Goal: Entertainment & Leisure: Browse casually

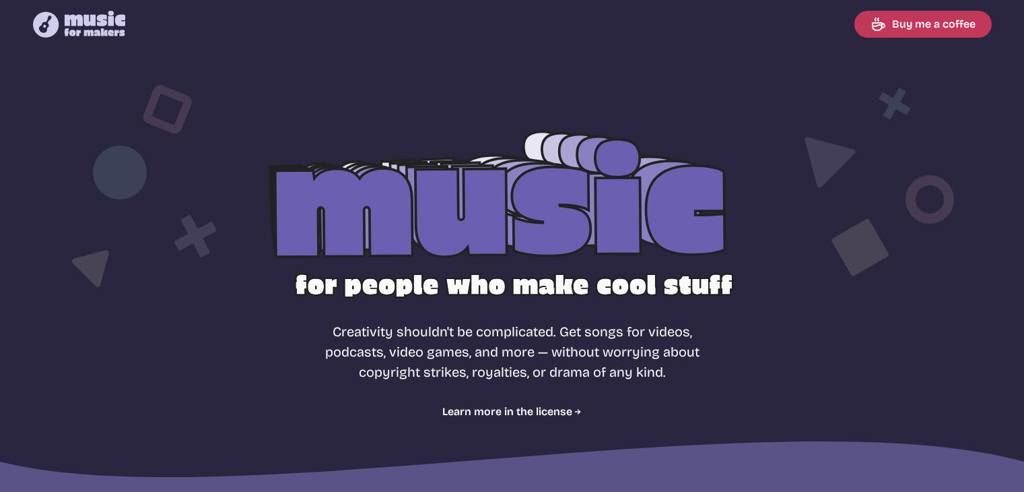
select select "most popular"
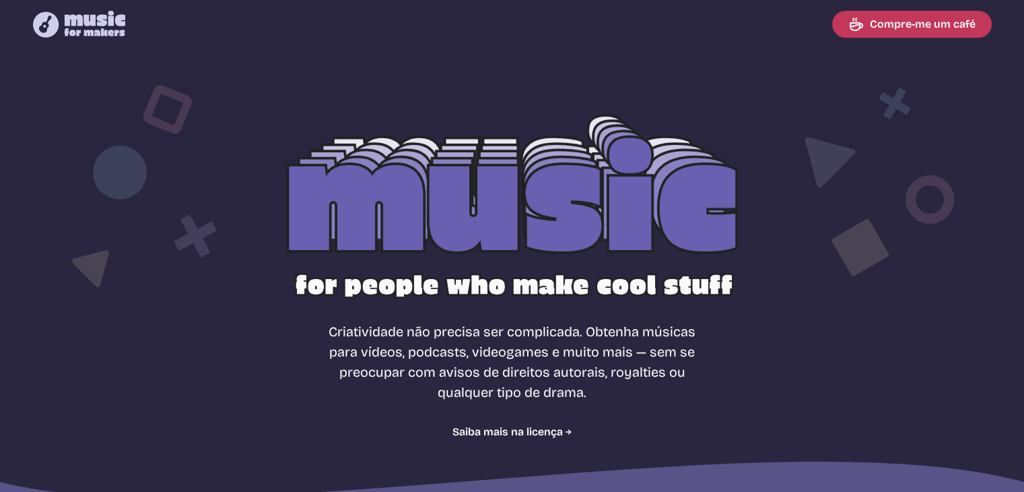
click at [424, 38] on nav "Music for Makers logo Music for Makers logo Compre-me um café" at bounding box center [512, 24] width 991 height 48
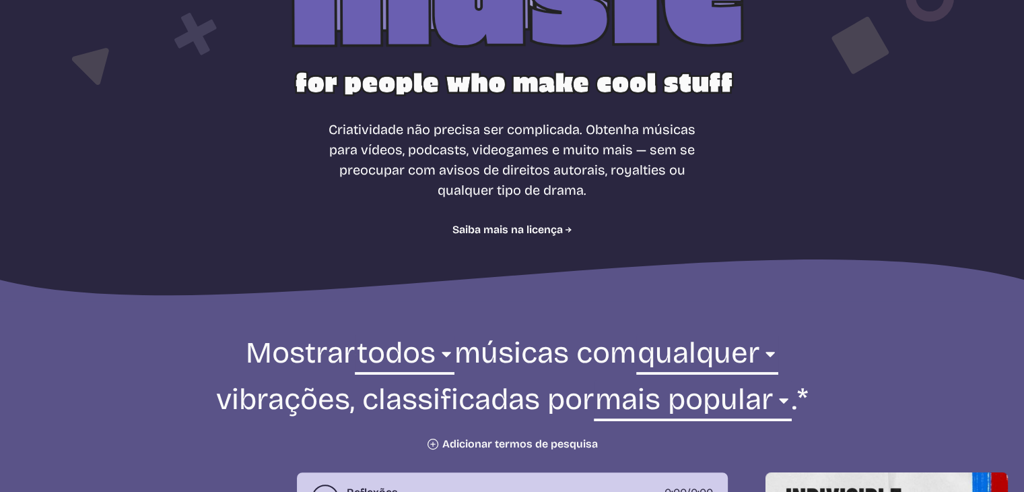
scroll to position [135, 0]
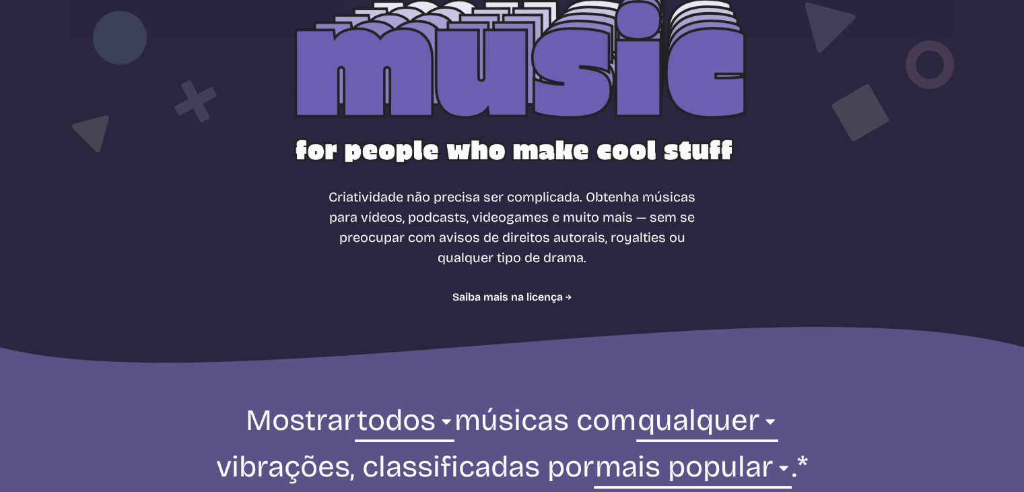
drag, startPoint x: 694, startPoint y: 218, endPoint x: 763, endPoint y: 117, distance: 122.6
click at [763, 117] on div at bounding box center [512, 82] width 862 height 273
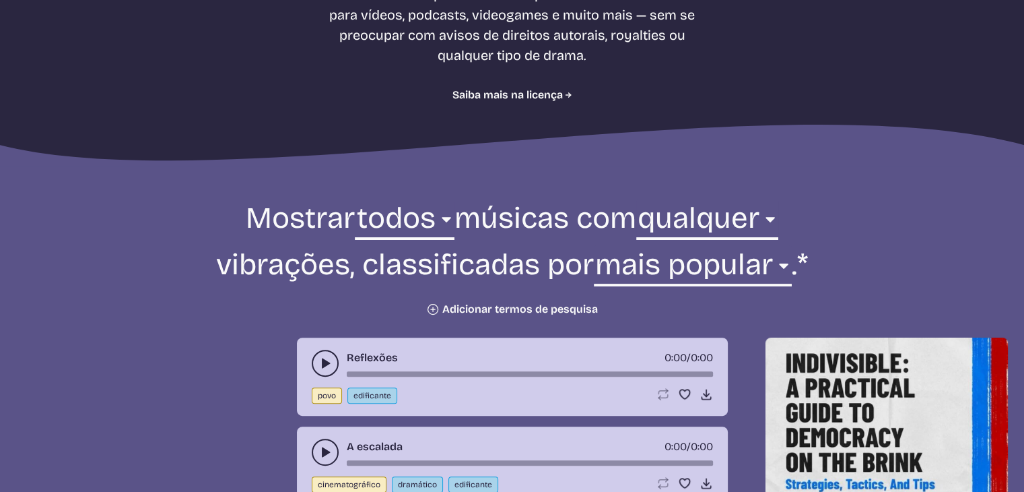
scroll to position [471, 0]
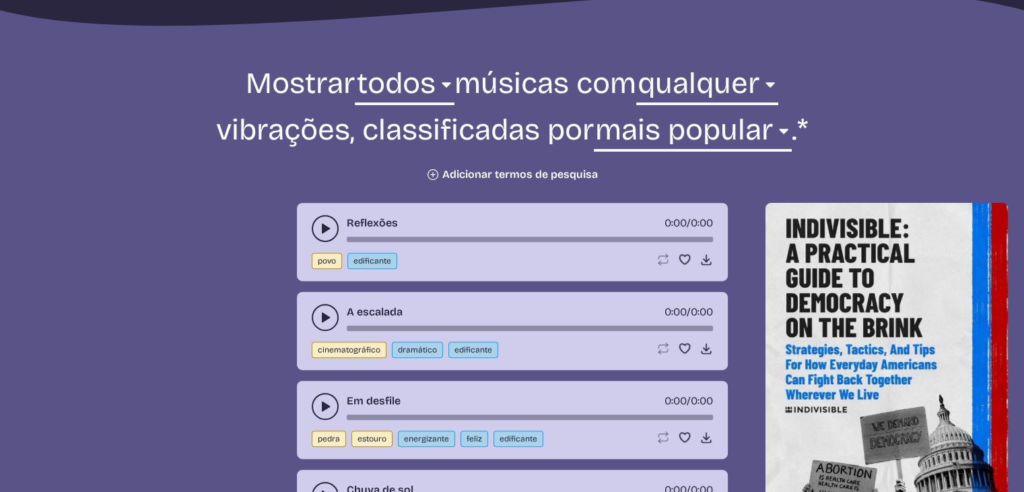
click at [325, 230] on use "play-pause toggle" at bounding box center [325, 228] width 13 height 13
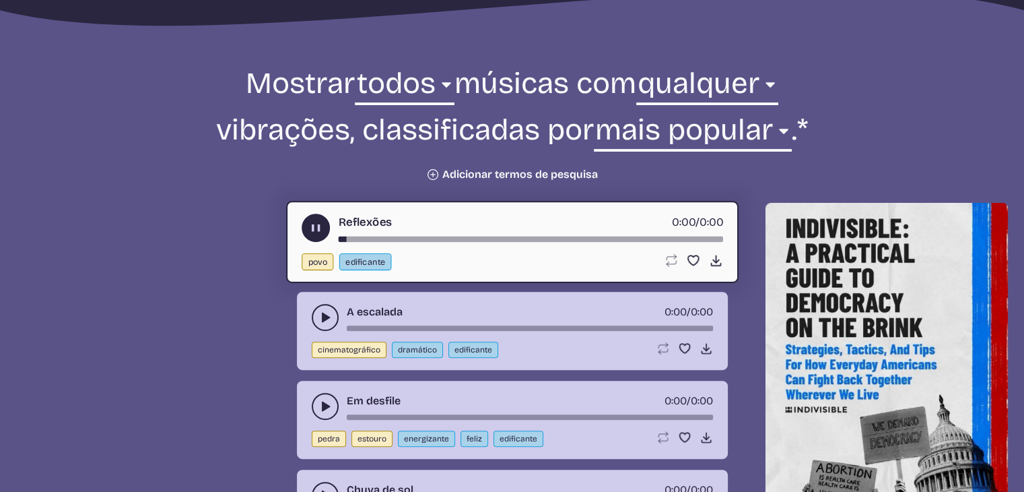
click at [319, 228] on use "play-pause toggle" at bounding box center [315, 228] width 14 height 14
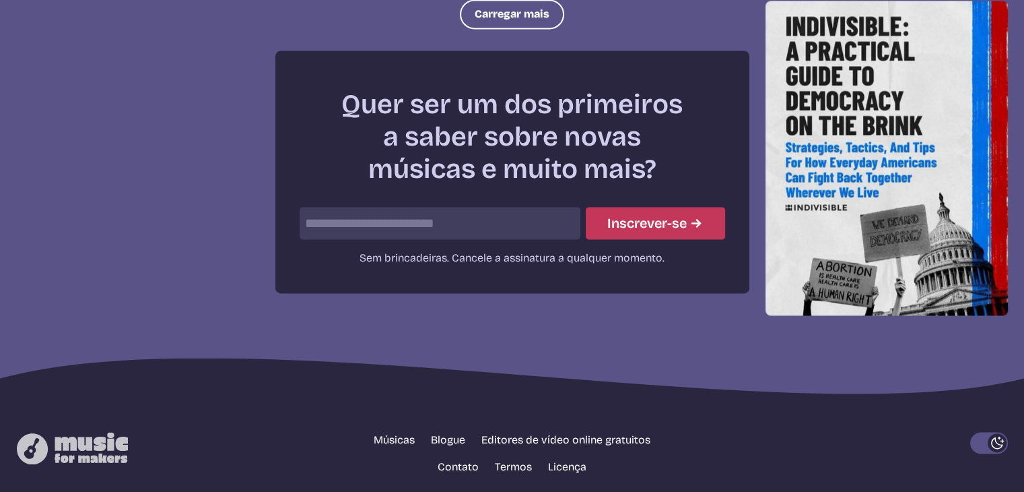
scroll to position [1864, 0]
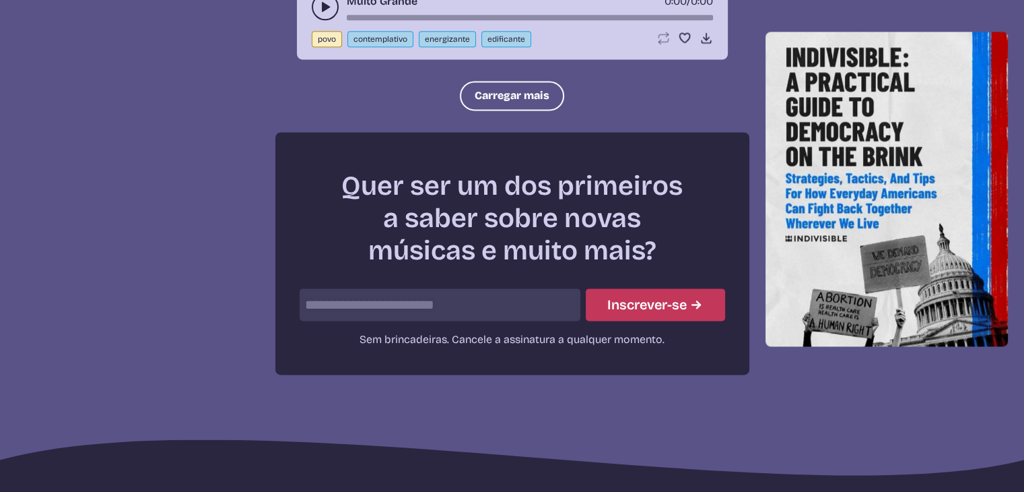
click at [498, 292] on input "email" at bounding box center [440, 304] width 281 height 32
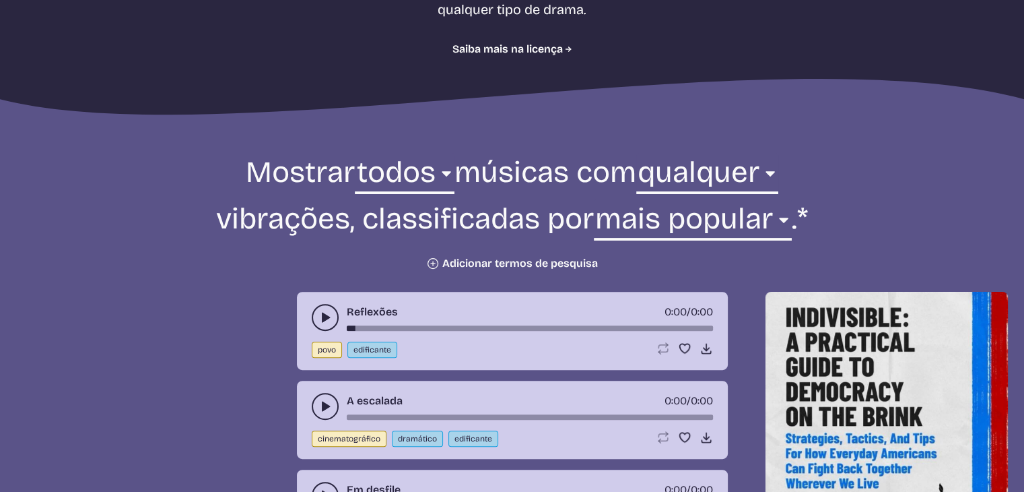
scroll to position [0, 0]
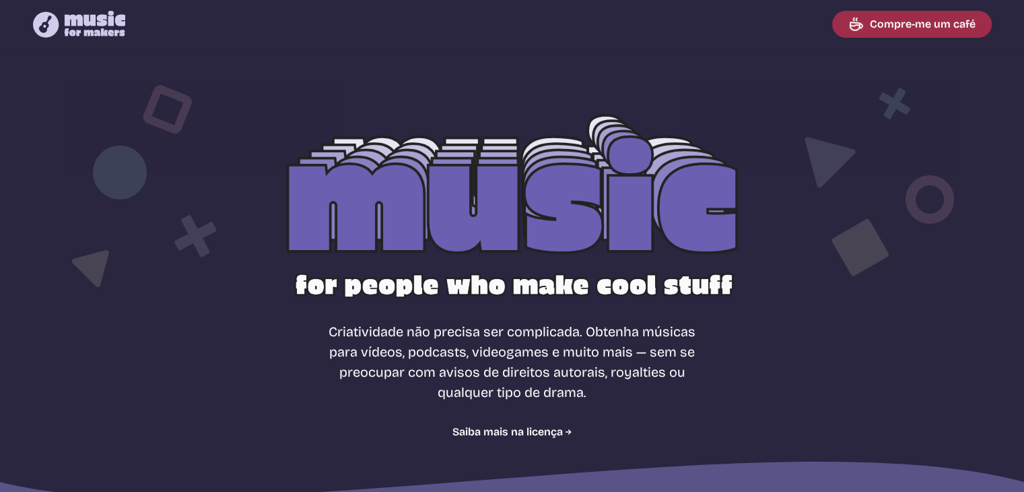
click at [892, 26] on font "Compre-me um café" at bounding box center [923, 24] width 106 height 13
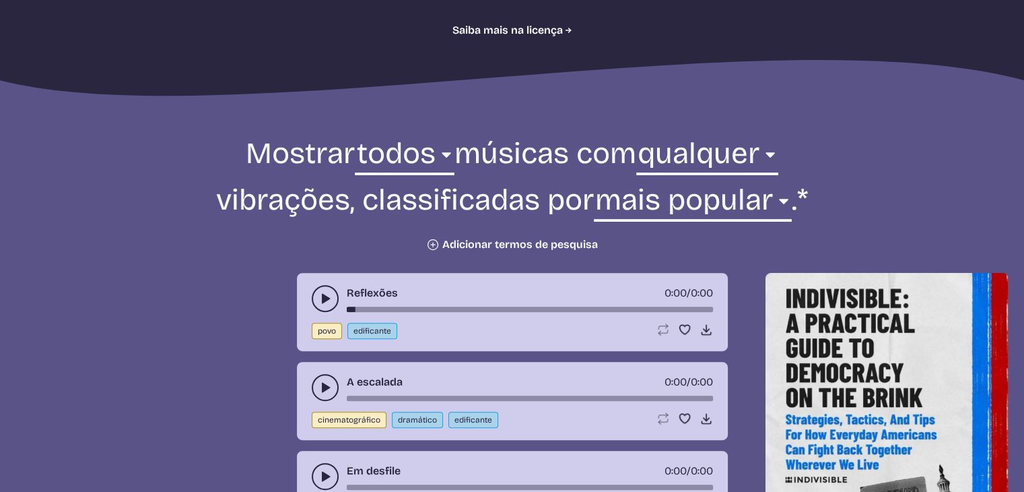
scroll to position [404, 0]
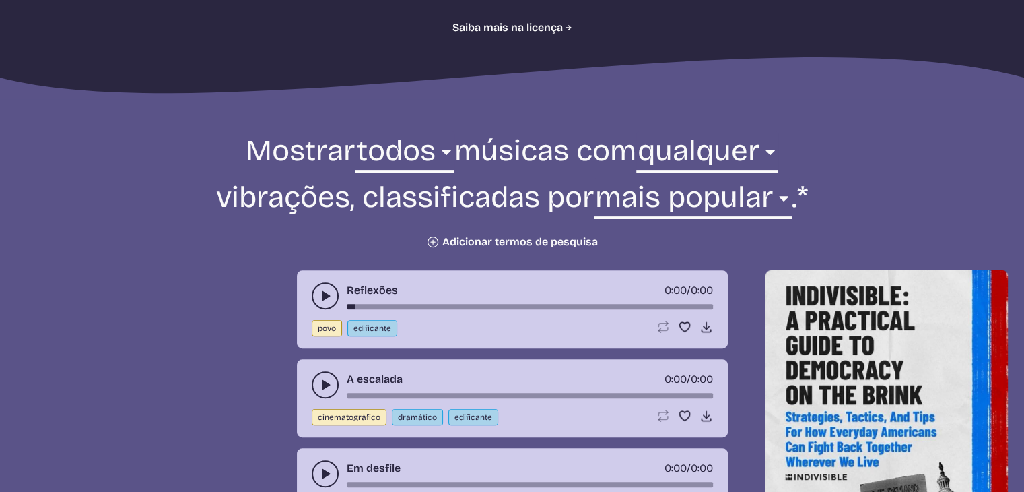
click at [327, 287] on button "play-pause toggle" at bounding box center [325, 295] width 27 height 27
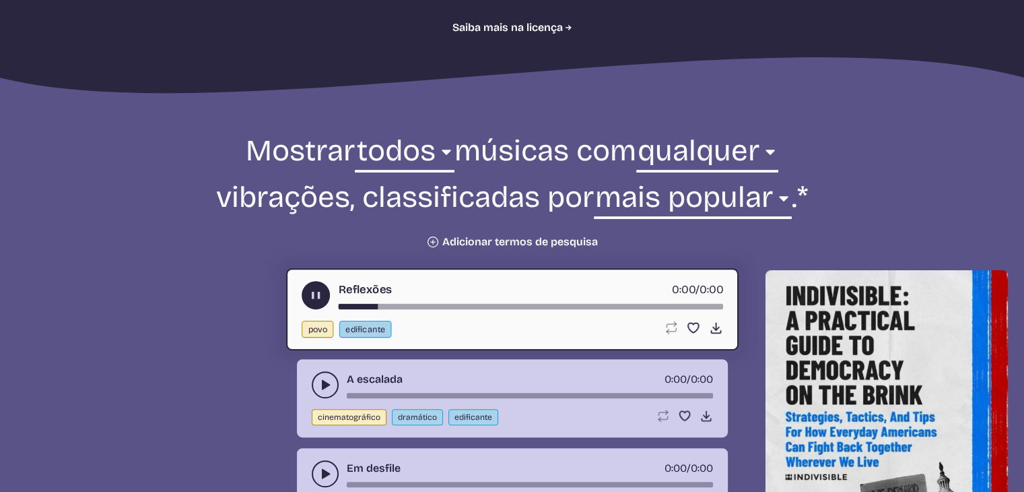
click at [440, 243] on button "Plus icon Adicionar termos de pesquisa" at bounding box center [512, 241] width 172 height 13
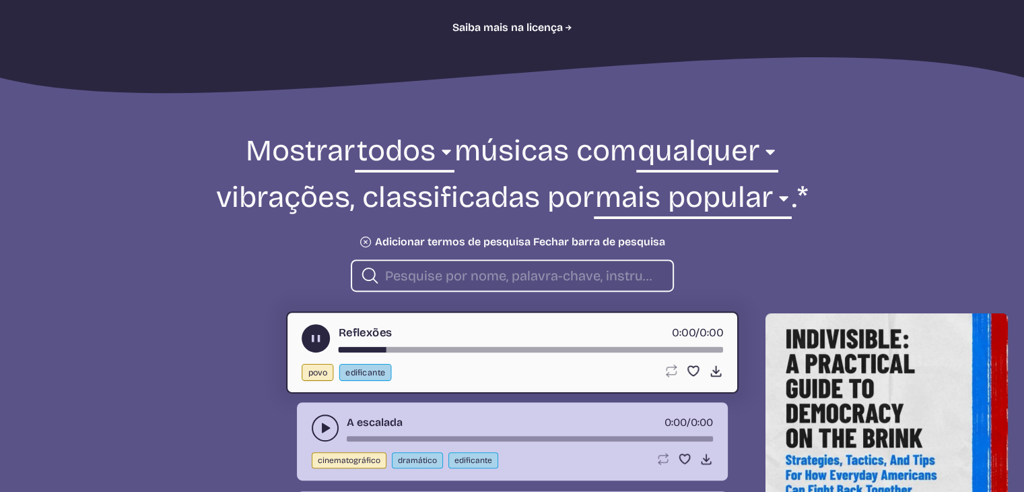
drag, startPoint x: 447, startPoint y: 261, endPoint x: 450, endPoint y: 272, distance: 11.8
click at [449, 269] on div "Search icon" at bounding box center [512, 275] width 323 height 32
click at [450, 273] on input "procurar" at bounding box center [523, 276] width 277 height 18
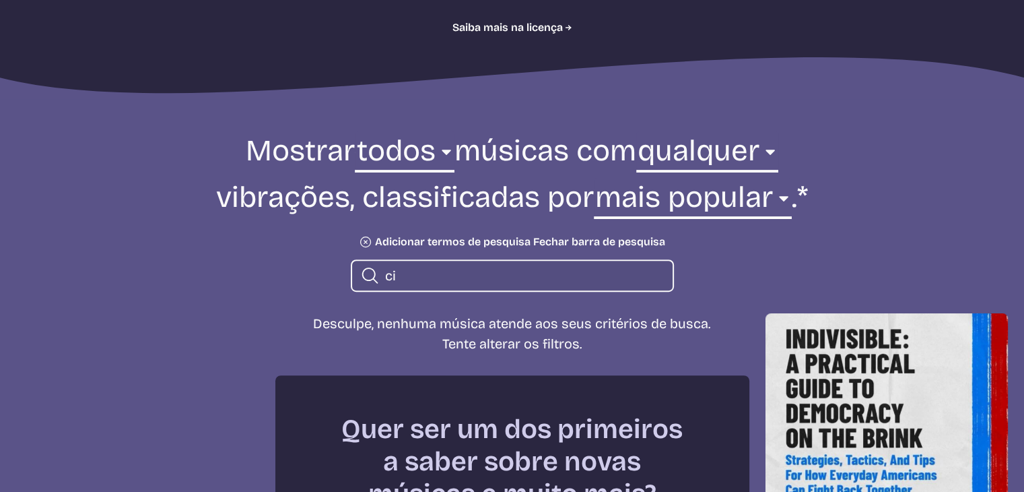
type input "c"
type input "t"
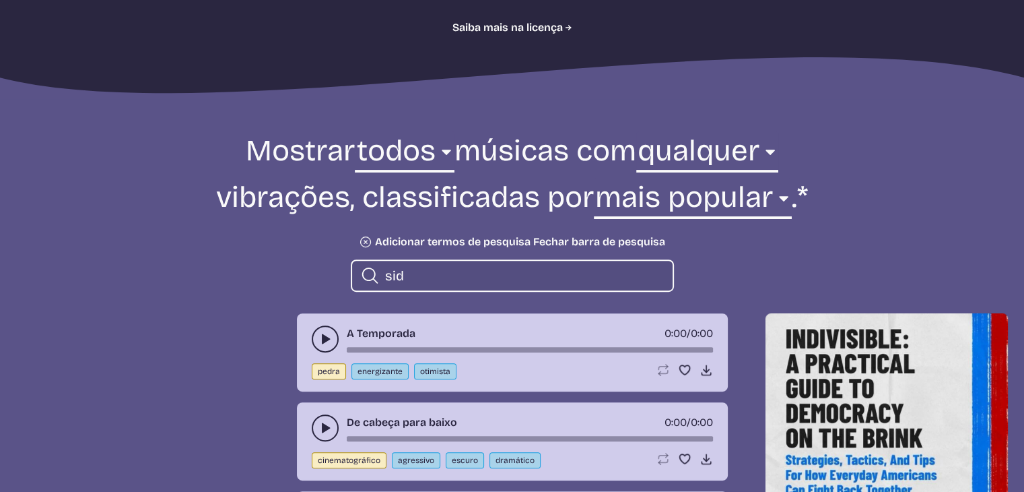
type input "sid"
click at [319, 337] on icon "play-pause toggle" at bounding box center [325, 338] width 13 height 13
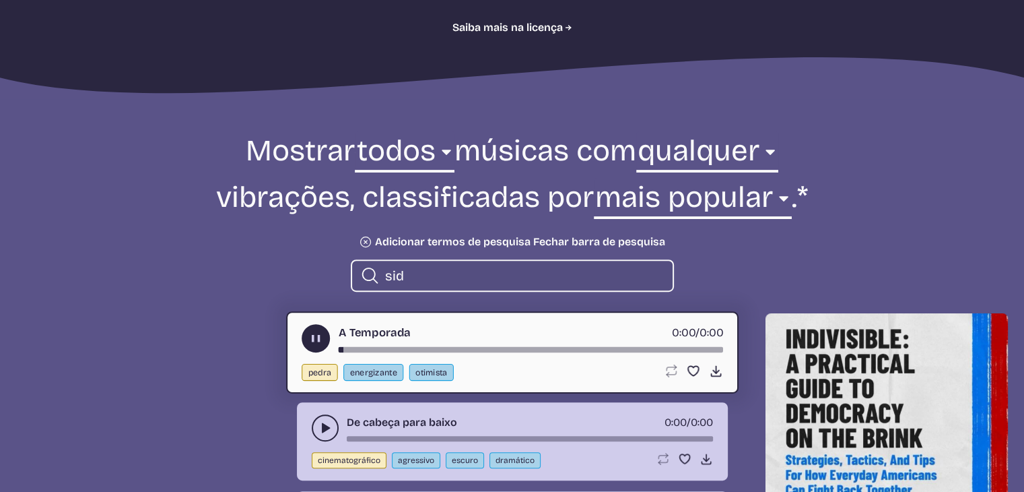
click at [306, 332] on button "play-pause toggle" at bounding box center [316, 338] width 28 height 28
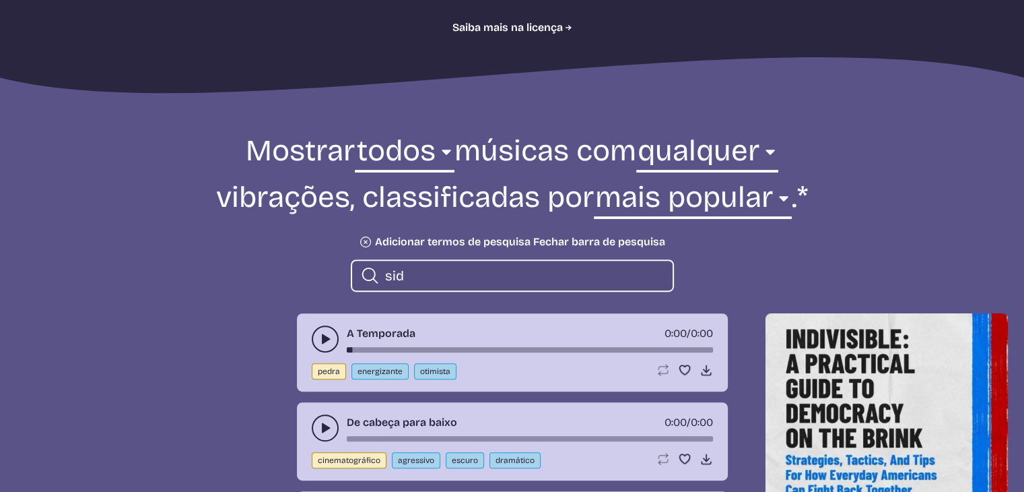
drag, startPoint x: 413, startPoint y: 274, endPoint x: 331, endPoint y: 273, distance: 82.2
click at [331, 273] on form "Mostrar todos ambiente cinematográfico eletrônico povo feriado jazz estouro ped…" at bounding box center [512, 211] width 733 height 160
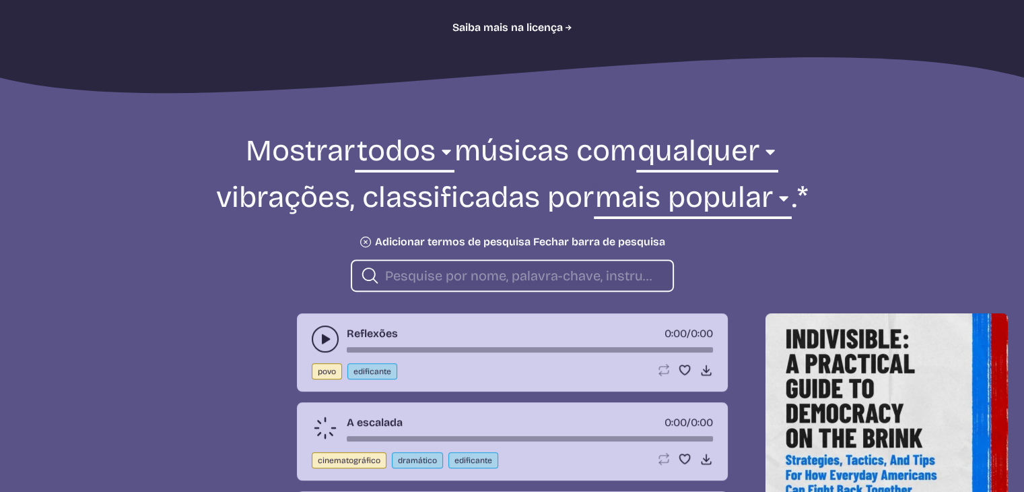
click at [361, 241] on icon "Plus icon" at bounding box center [365, 241] width 19 height 19
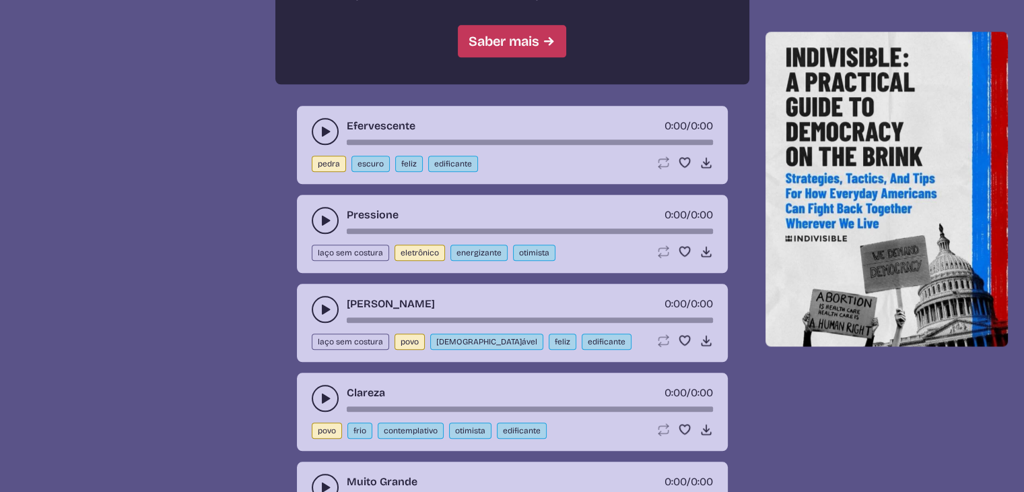
scroll to position [1347, 0]
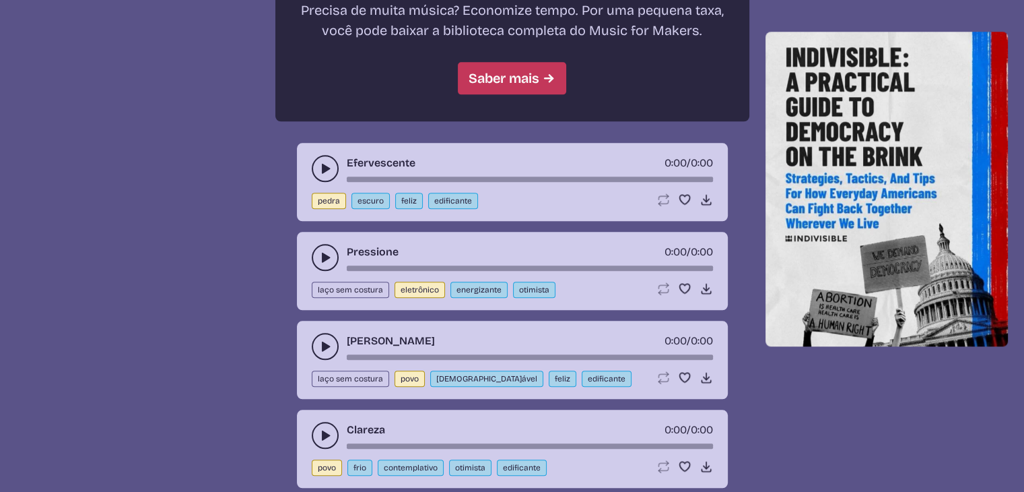
click at [328, 155] on button "alternar reprodução-pausa" at bounding box center [325, 168] width 27 height 27
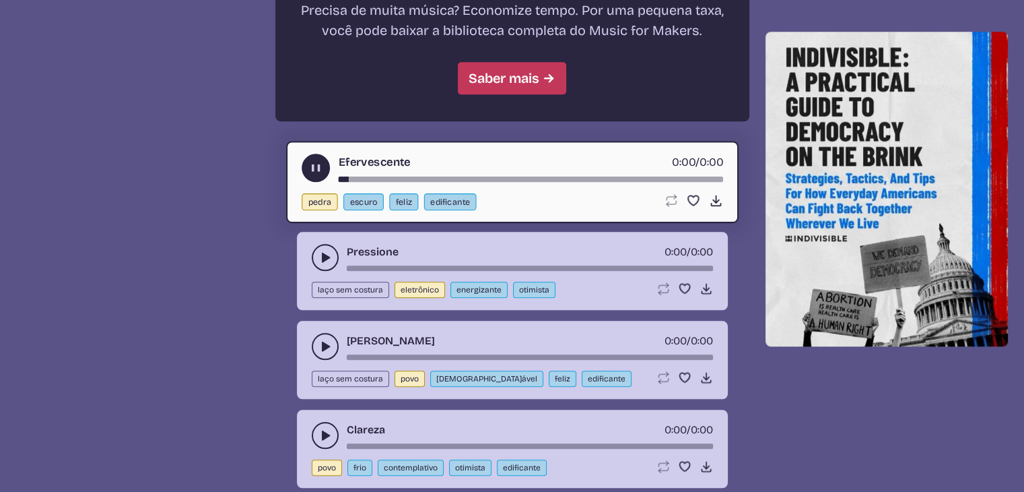
click at [350, 197] on font "escuro" at bounding box center [364, 202] width 28 height 10
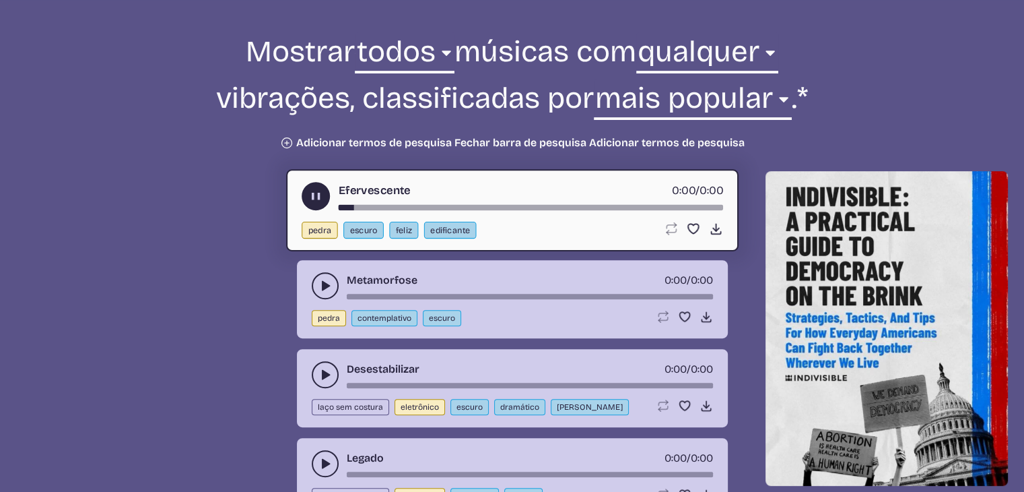
click at [319, 200] on use "alternar reprodução-pausa" at bounding box center [315, 196] width 14 height 14
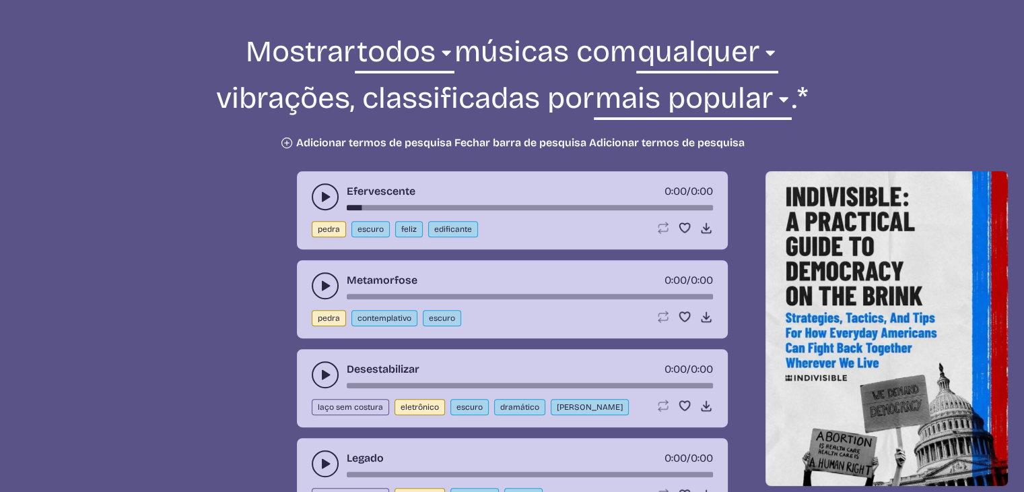
click at [319, 200] on icon "alternar reprodução-pausa" at bounding box center [325, 196] width 13 height 13
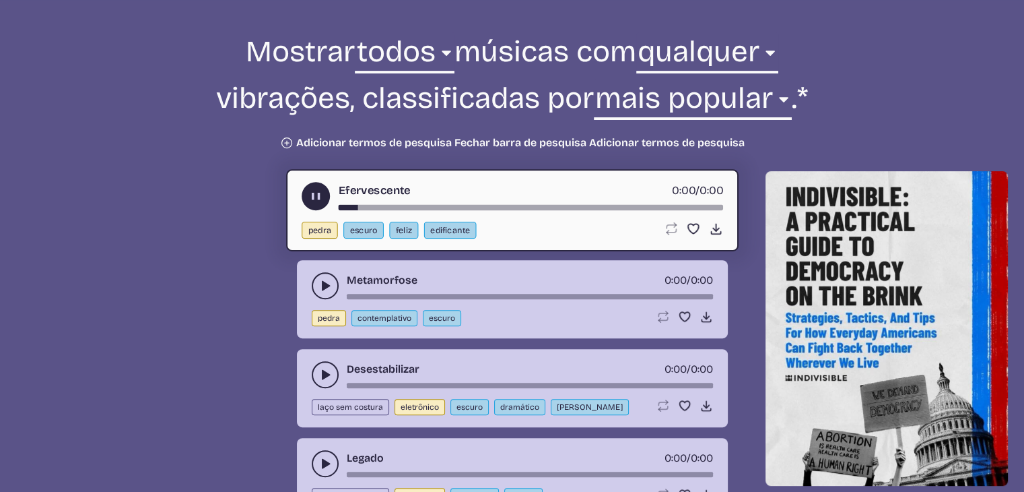
click at [496, 227] on div "[PERSON_NAME] feliz edificante" at bounding box center [477, 230] width 351 height 17
click at [368, 232] on font "escuro" at bounding box center [364, 230] width 28 height 10
click at [395, 232] on font "feliz" at bounding box center [403, 230] width 16 height 10
select select "happy"
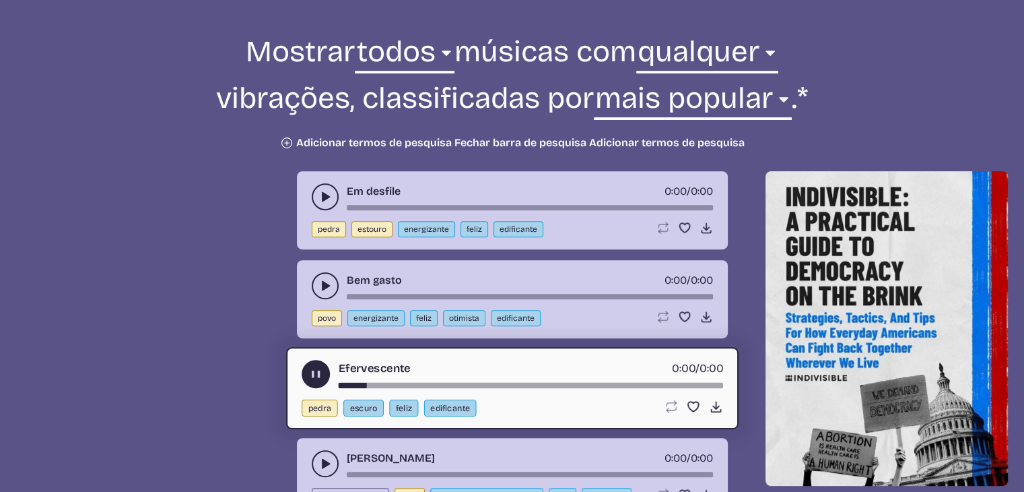
click at [332, 205] on button "play-pause toggle" at bounding box center [325, 196] width 27 height 27
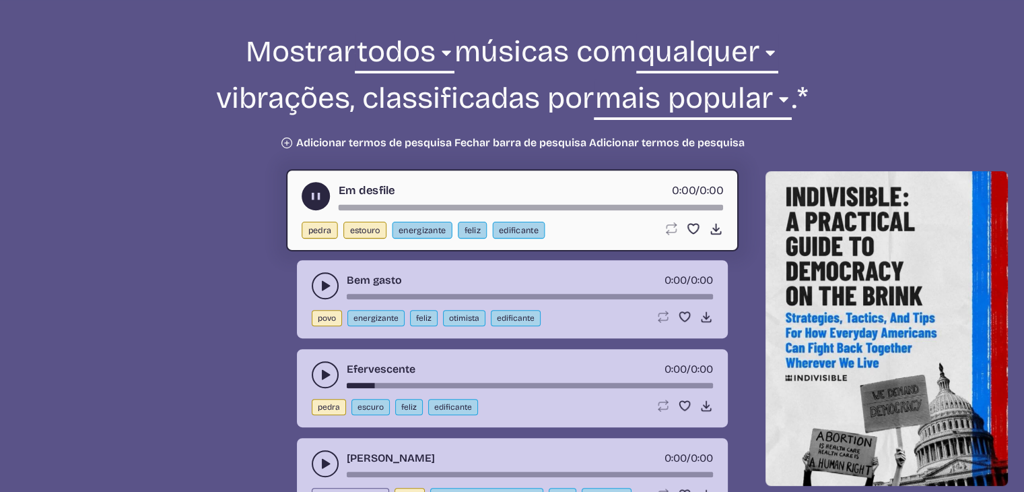
click at [325, 198] on button "play-pause toggle" at bounding box center [316, 196] width 28 height 28
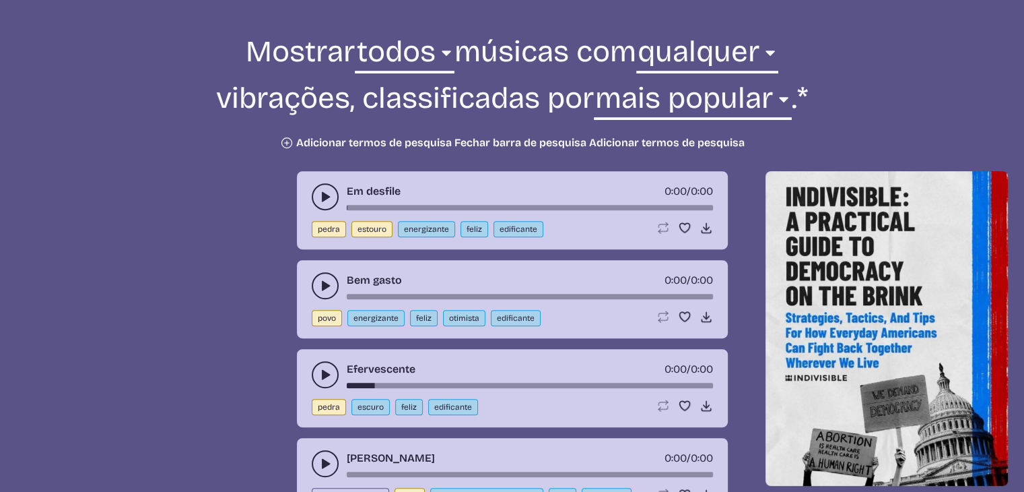
click at [325, 198] on use "play-pause toggle" at bounding box center [325, 196] width 13 height 13
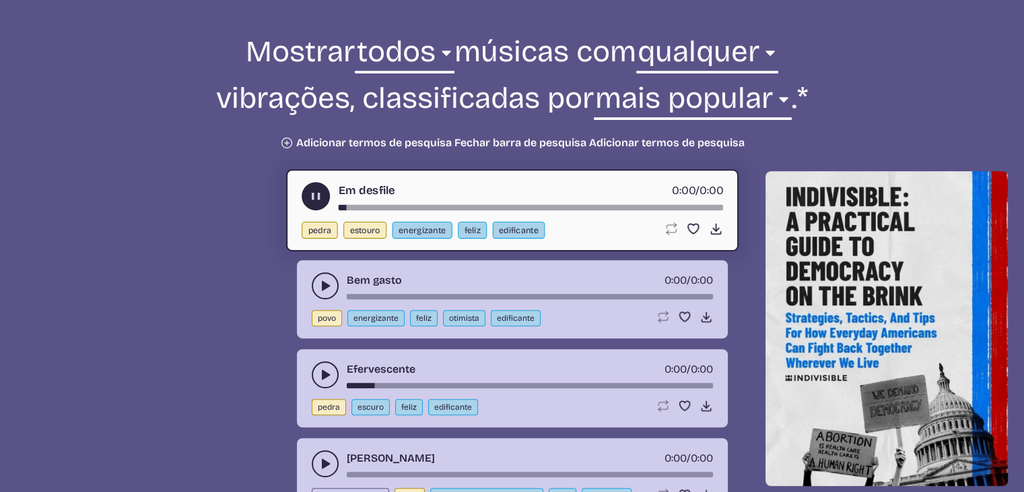
click at [350, 227] on font "estouro" at bounding box center [365, 230] width 30 height 10
select select "pop"
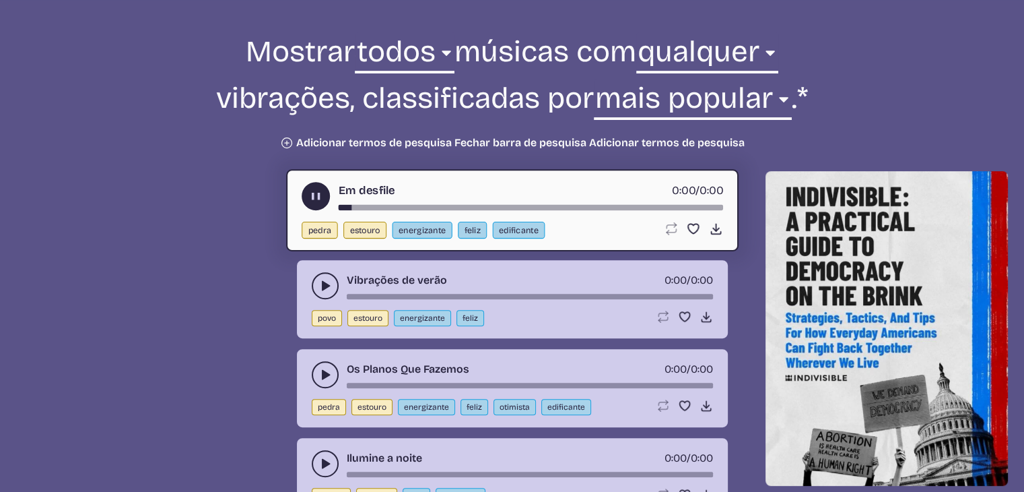
click at [350, 228] on font "estouro" at bounding box center [365, 230] width 30 height 10
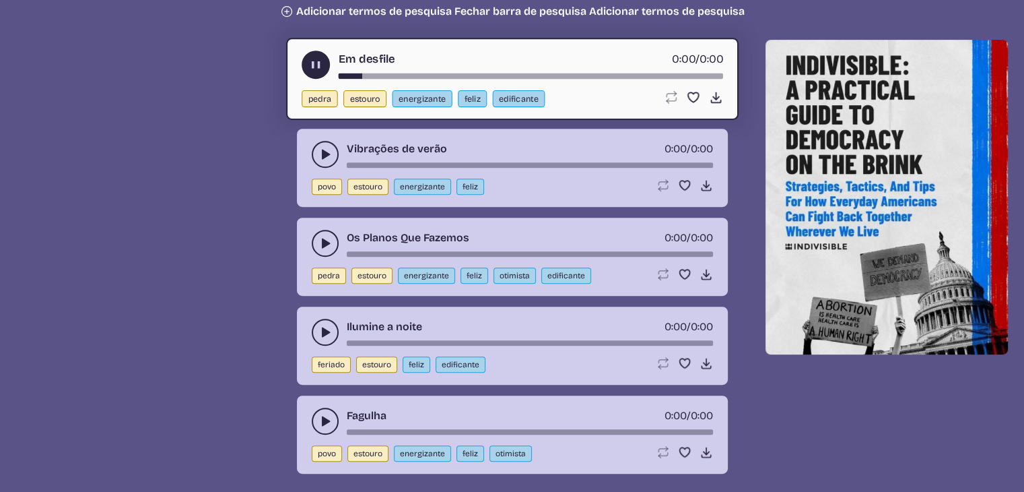
scroll to position [840, 0]
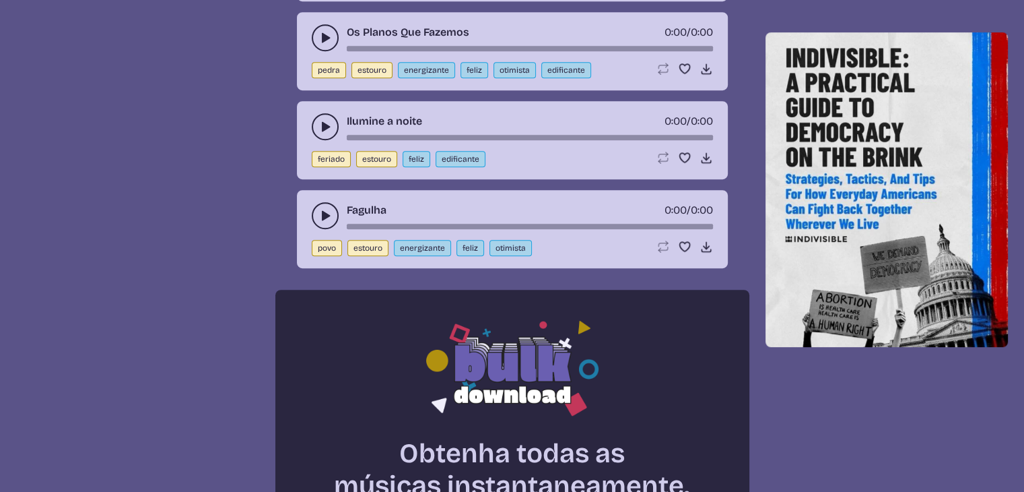
click at [331, 214] on icon "play-pause toggle" at bounding box center [325, 215] width 13 height 13
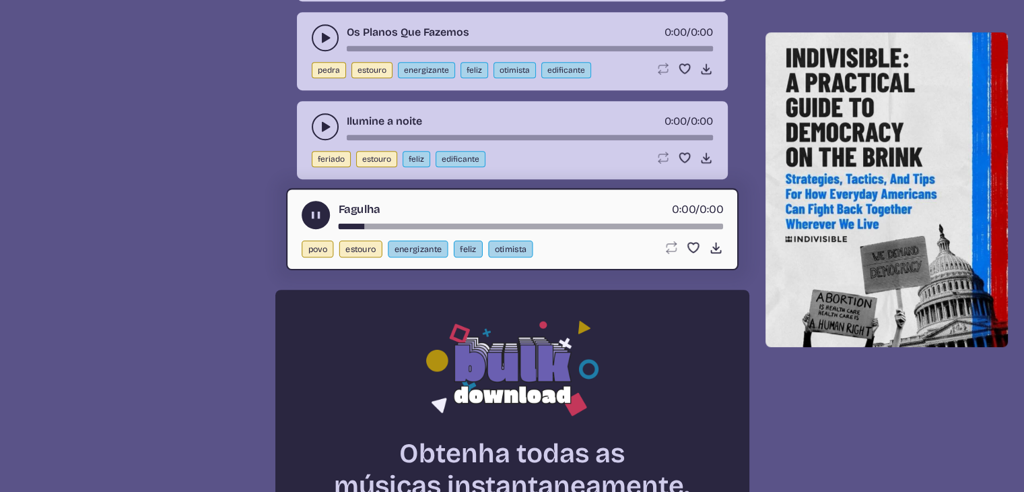
click at [313, 129] on button "alternar reprodução-pausa" at bounding box center [325, 126] width 27 height 27
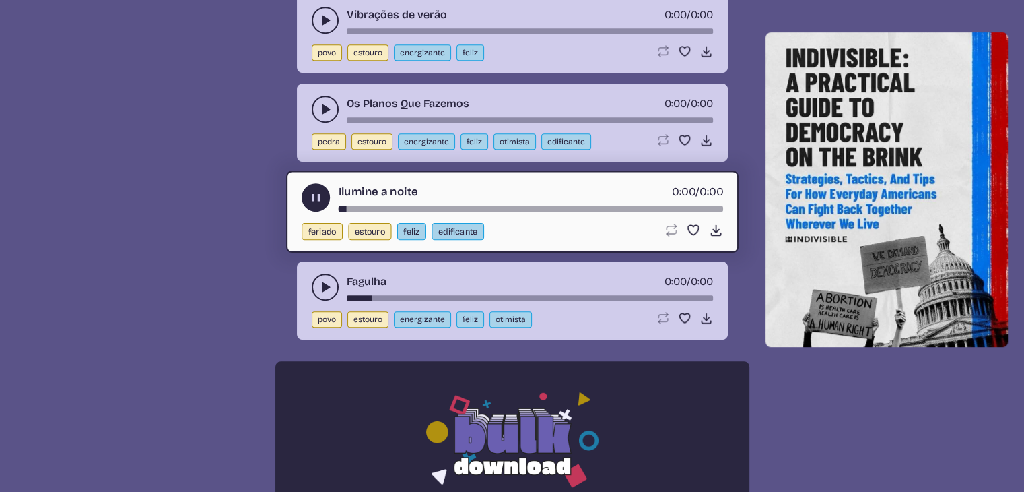
scroll to position [705, 0]
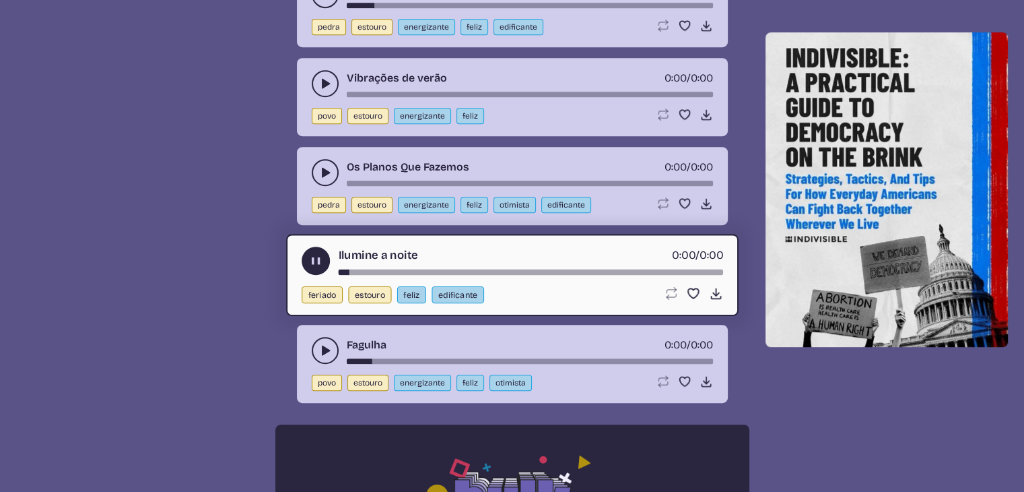
click at [330, 162] on button "alternar reprodução-pausa" at bounding box center [325, 172] width 27 height 27
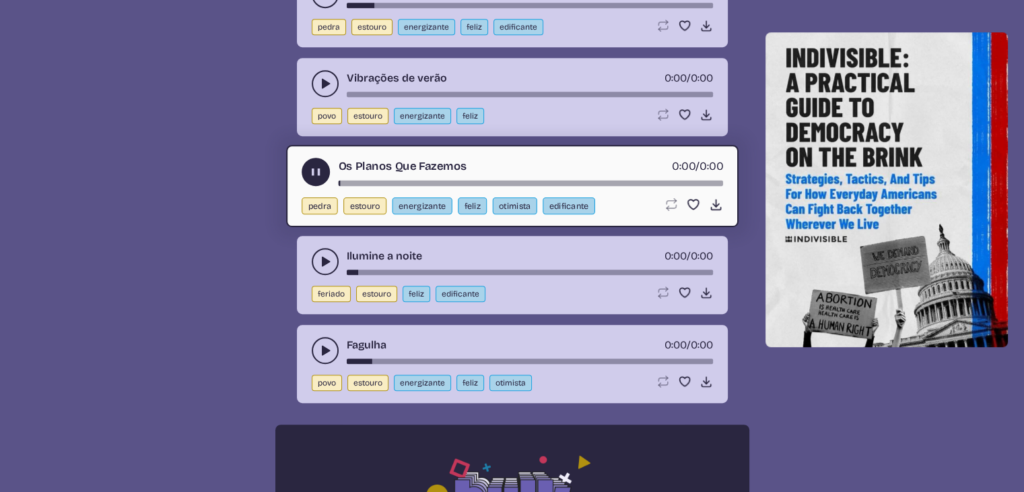
click at [319, 168] on use "alternar reprodução-pausa" at bounding box center [315, 172] width 14 height 14
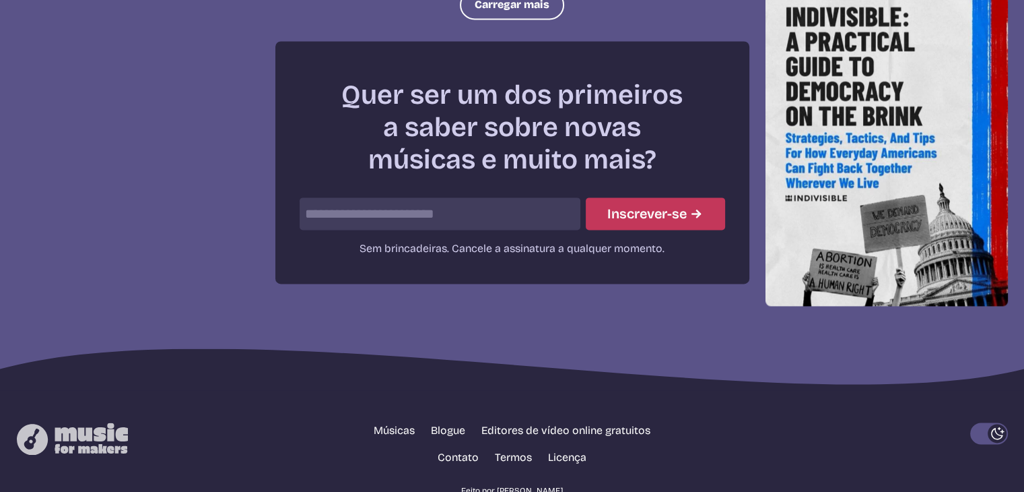
scroll to position [1932, 0]
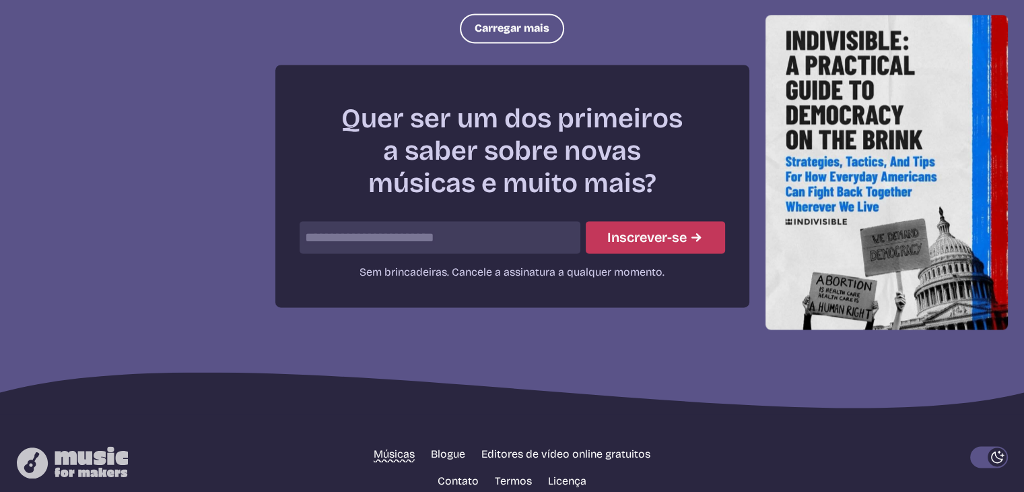
click at [391, 447] on font "Músicas" at bounding box center [394, 453] width 41 height 13
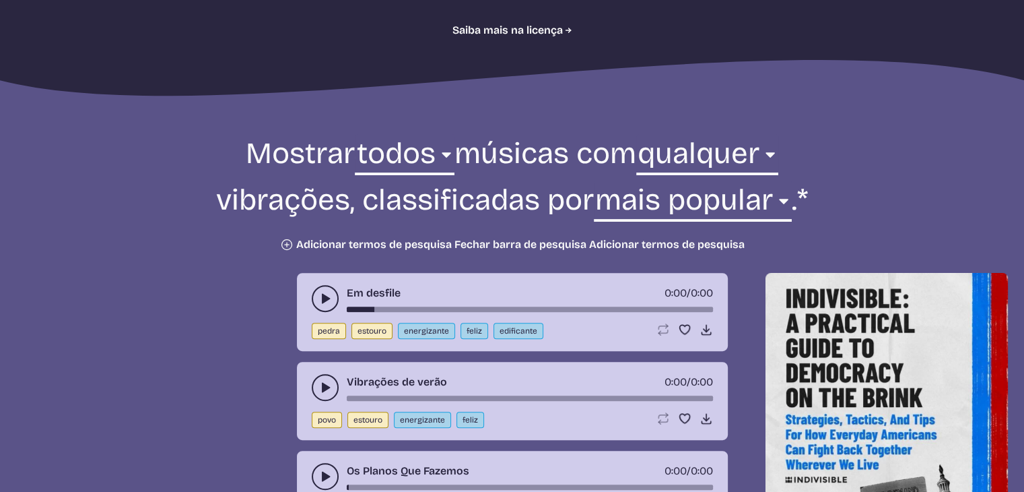
scroll to position [471, 0]
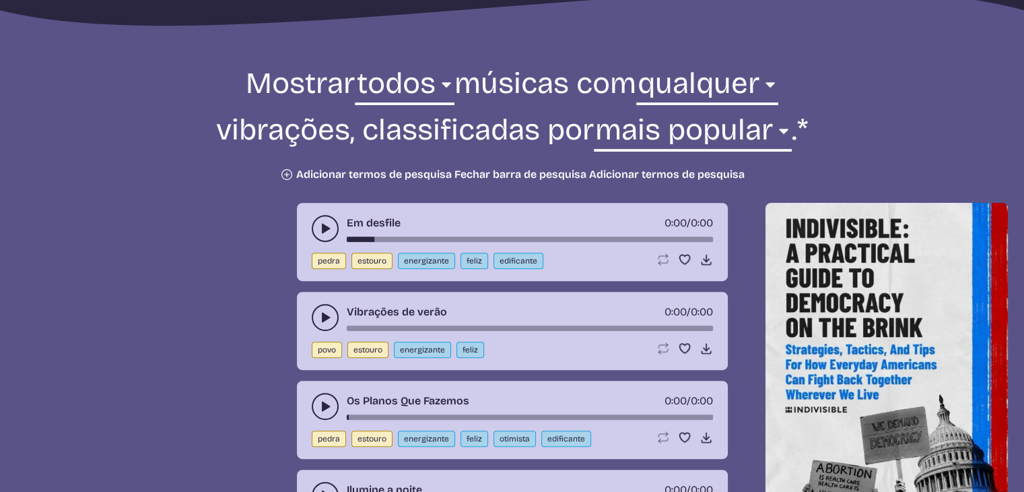
click at [321, 230] on use "alternar reprodução-pausa" at bounding box center [325, 228] width 13 height 13
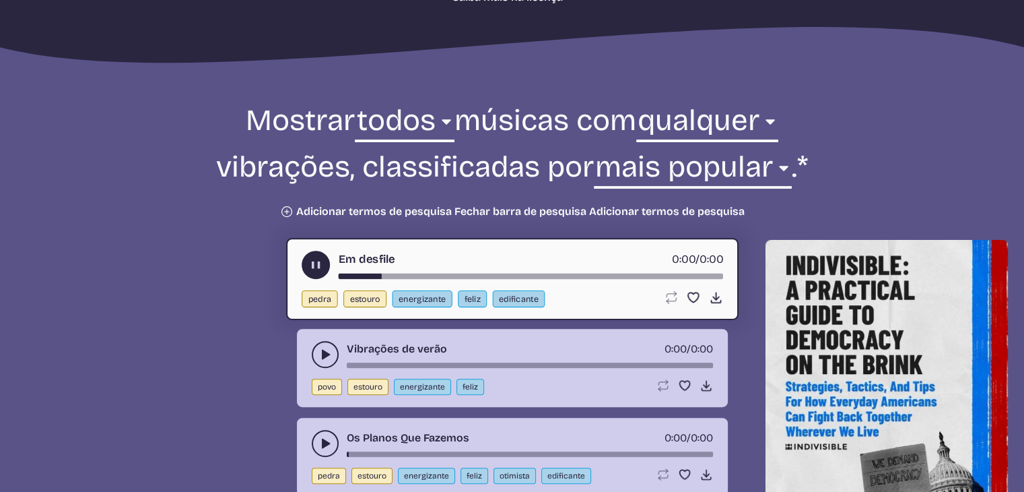
scroll to position [404, 0]
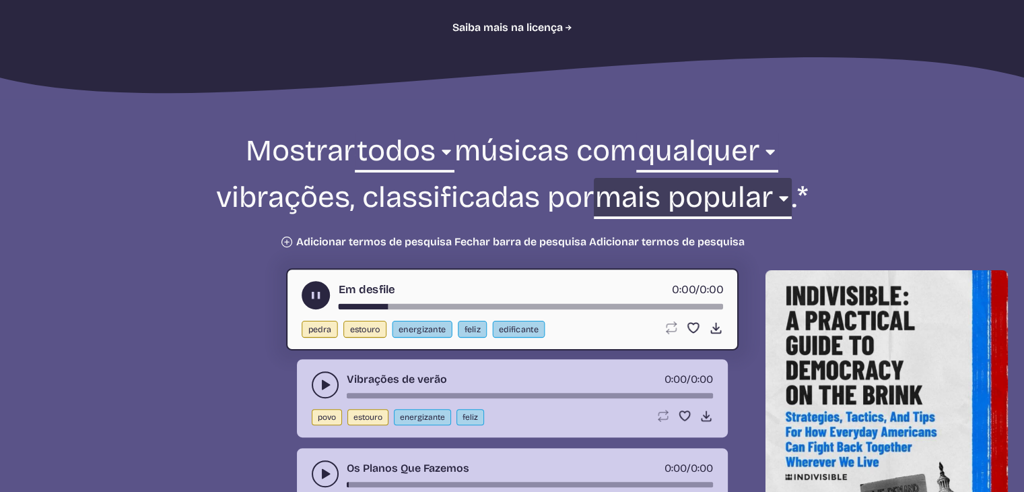
click at [650, 200] on select "mais novo mais velho mais popular menos popular nome" at bounding box center [693, 201] width 198 height 46
drag, startPoint x: 644, startPoint y: 232, endPoint x: 641, endPoint y: 249, distance: 16.5
click at [655, 210] on select "mais novo mais velho mais popular menos popular nome" at bounding box center [693, 201] width 198 height 46
select select "newest"
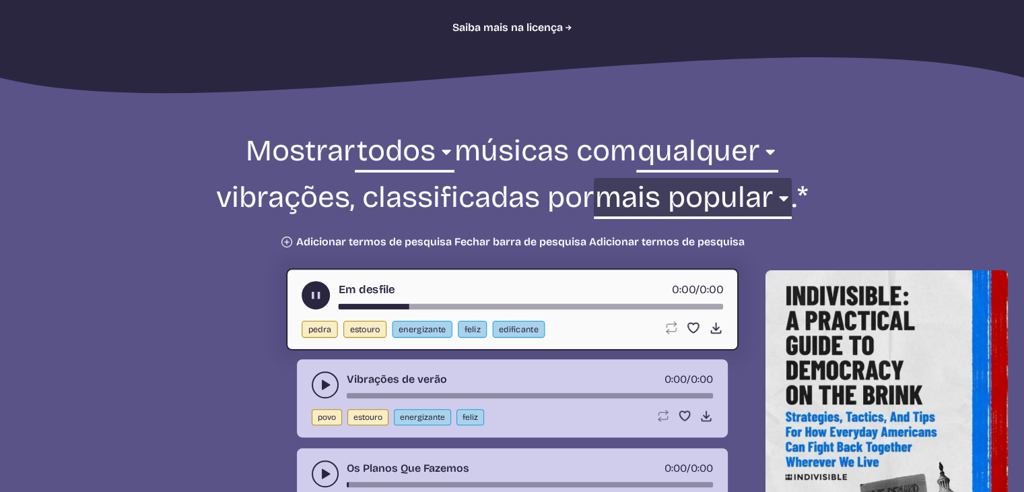
click at [598, 178] on select "mais novo mais velho mais popular menos popular nome" at bounding box center [693, 201] width 198 height 46
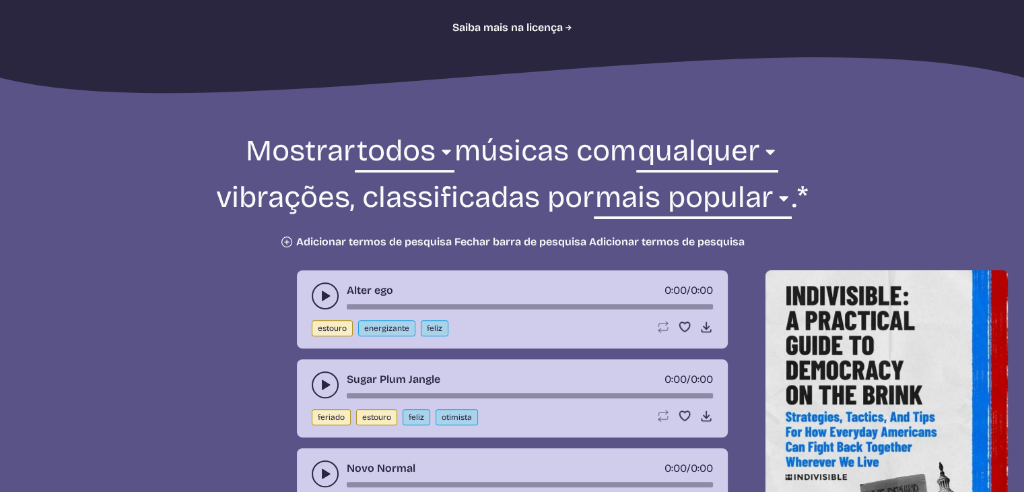
click at [329, 294] on icon "play-pause toggle" at bounding box center [325, 295] width 13 height 13
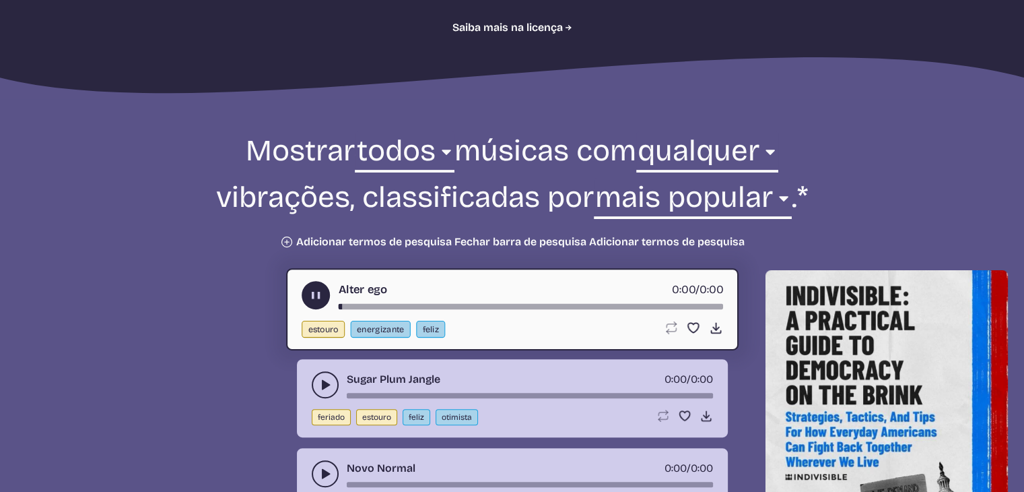
click at [319, 374] on button "play-pause toggle" at bounding box center [325, 384] width 27 height 27
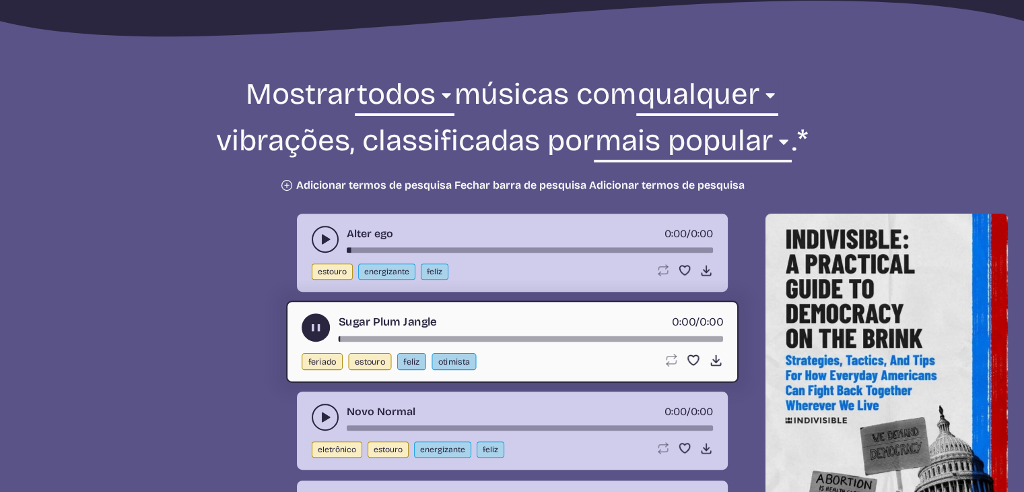
scroll to position [539, 0]
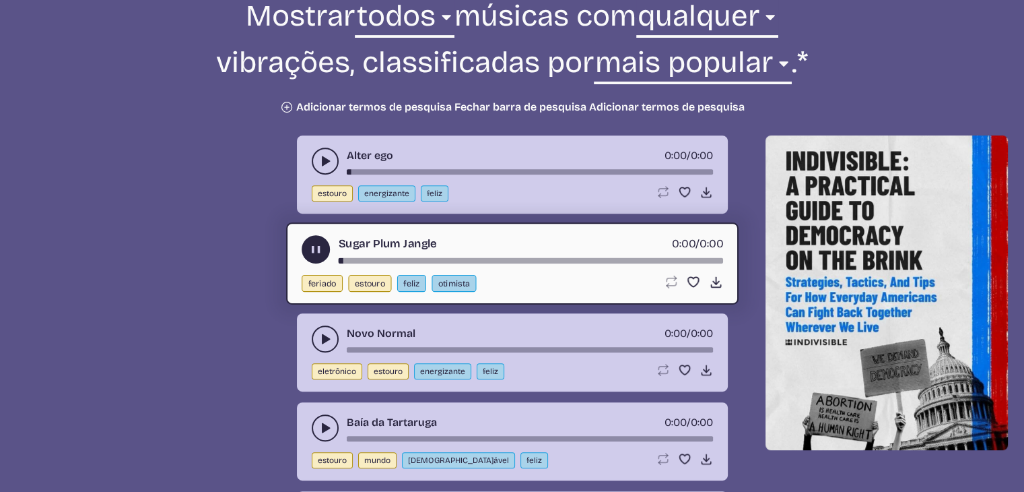
click at [328, 339] on icon "play-pause toggle" at bounding box center [325, 338] width 13 height 13
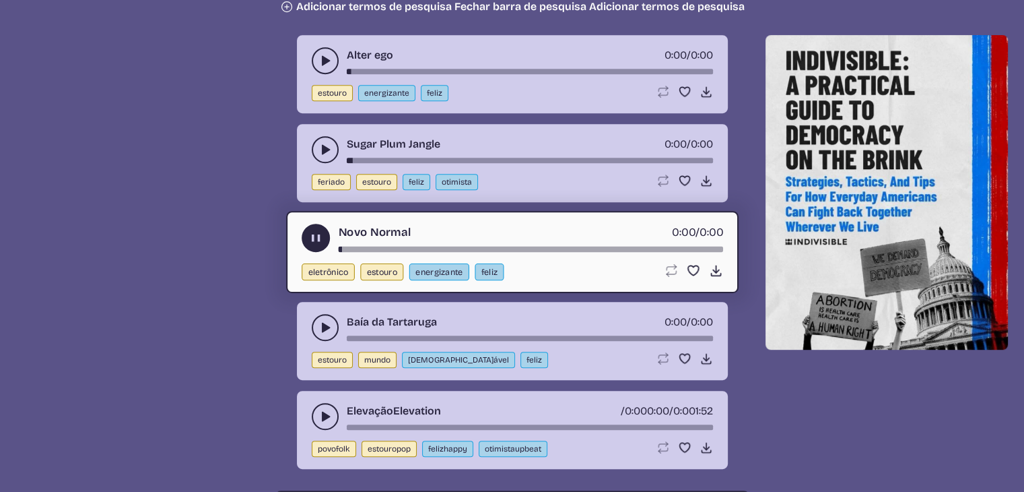
scroll to position [674, 0]
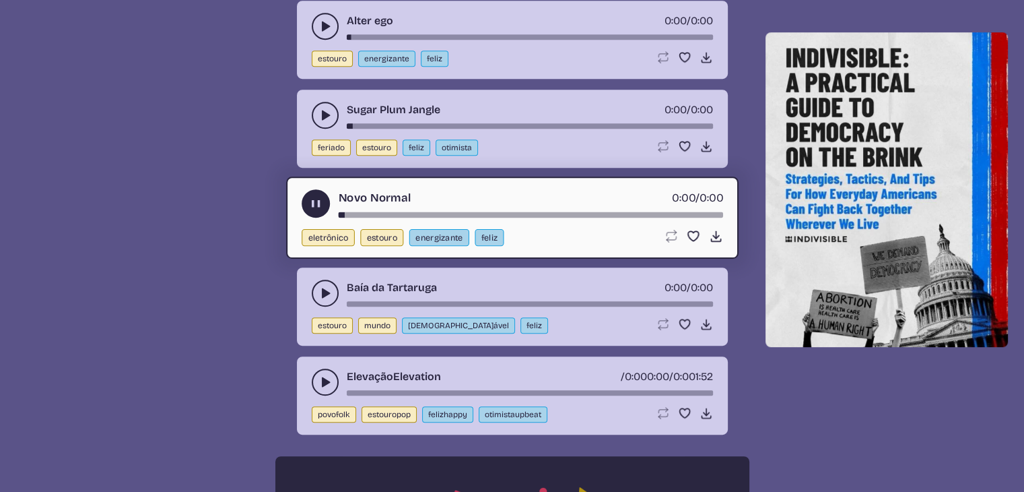
click at [331, 296] on icon "play-pause toggle" at bounding box center [325, 292] width 13 height 13
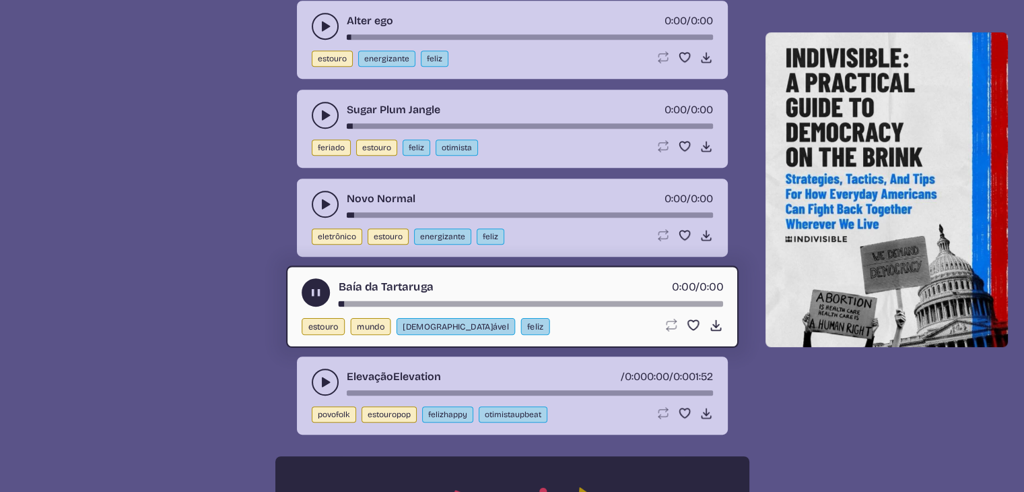
click at [320, 370] on button "alternar reprodução-pausa" at bounding box center [325, 381] width 27 height 27
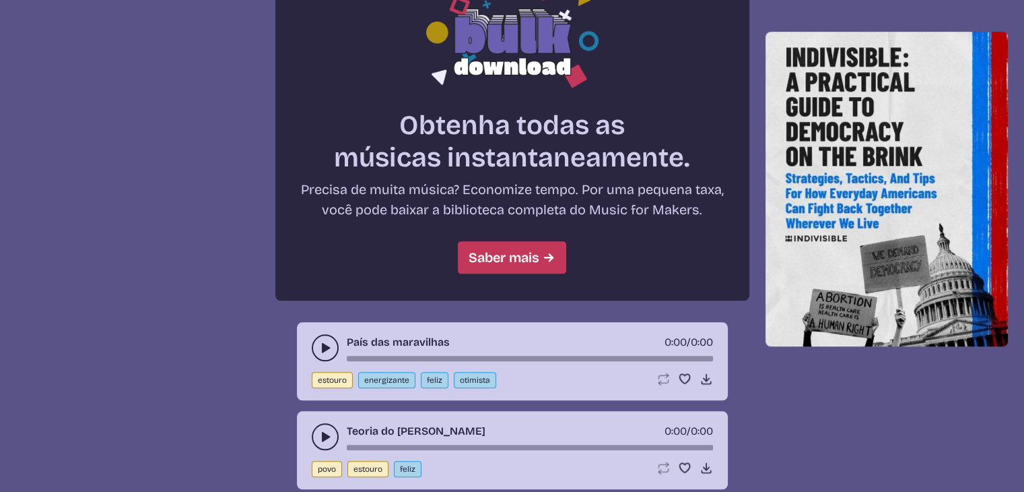
scroll to position [1145, 0]
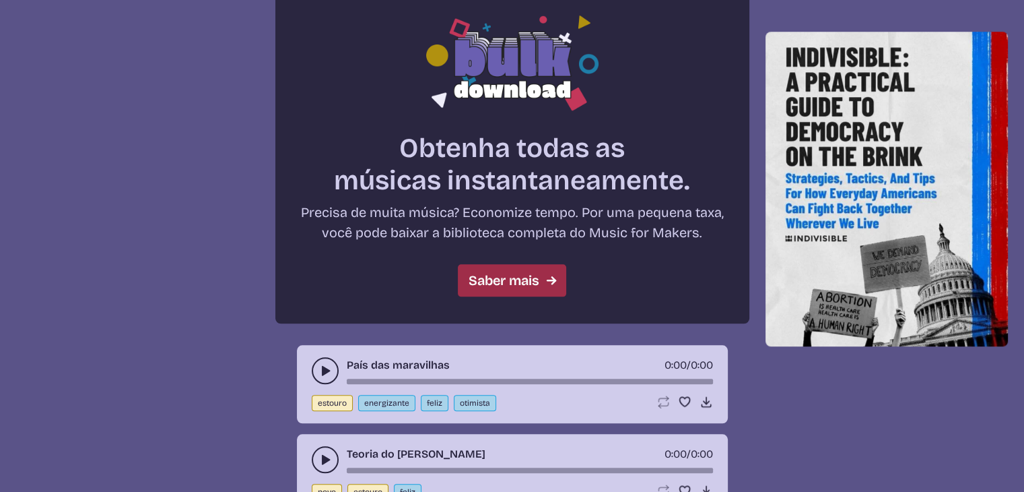
click at [480, 273] on font "Saber mais" at bounding box center [504, 280] width 71 height 16
